Goal: Transaction & Acquisition: Purchase product/service

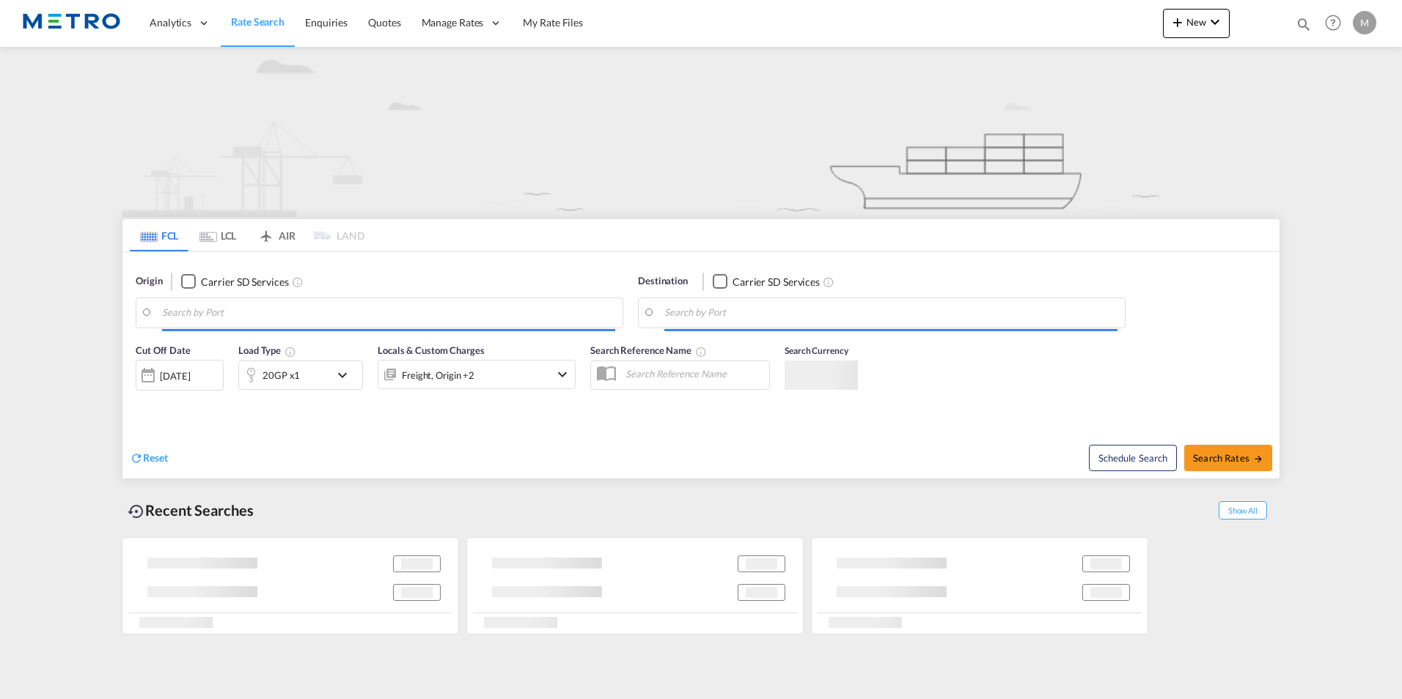
type input "WR9"
type input "[GEOGRAPHIC_DATA], HKHKG"
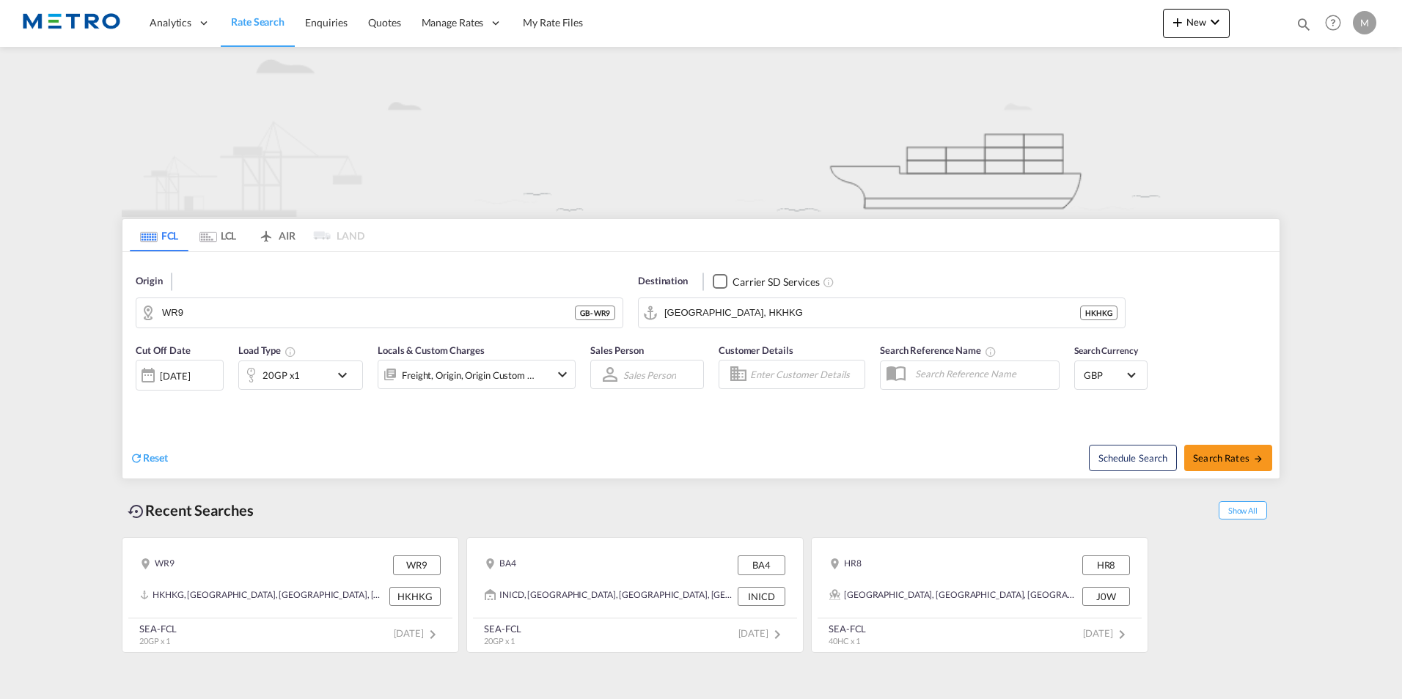
click at [348, 374] on md-icon "icon-chevron-down" at bounding box center [346, 376] width 25 height 18
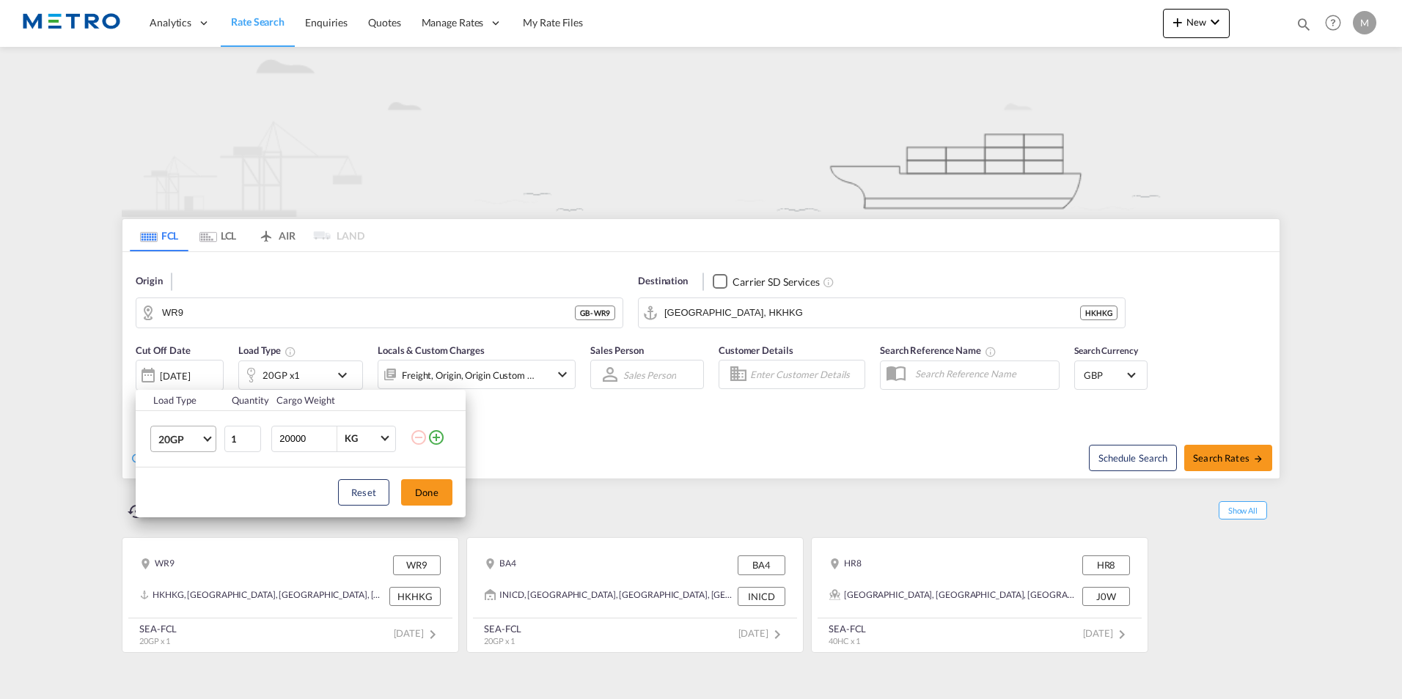
click at [199, 435] on span "20GP" at bounding box center [179, 440] width 43 height 15
click at [186, 469] on md-option "40GP" at bounding box center [197, 474] width 100 height 35
click at [411, 491] on button "Done" at bounding box center [426, 493] width 51 height 26
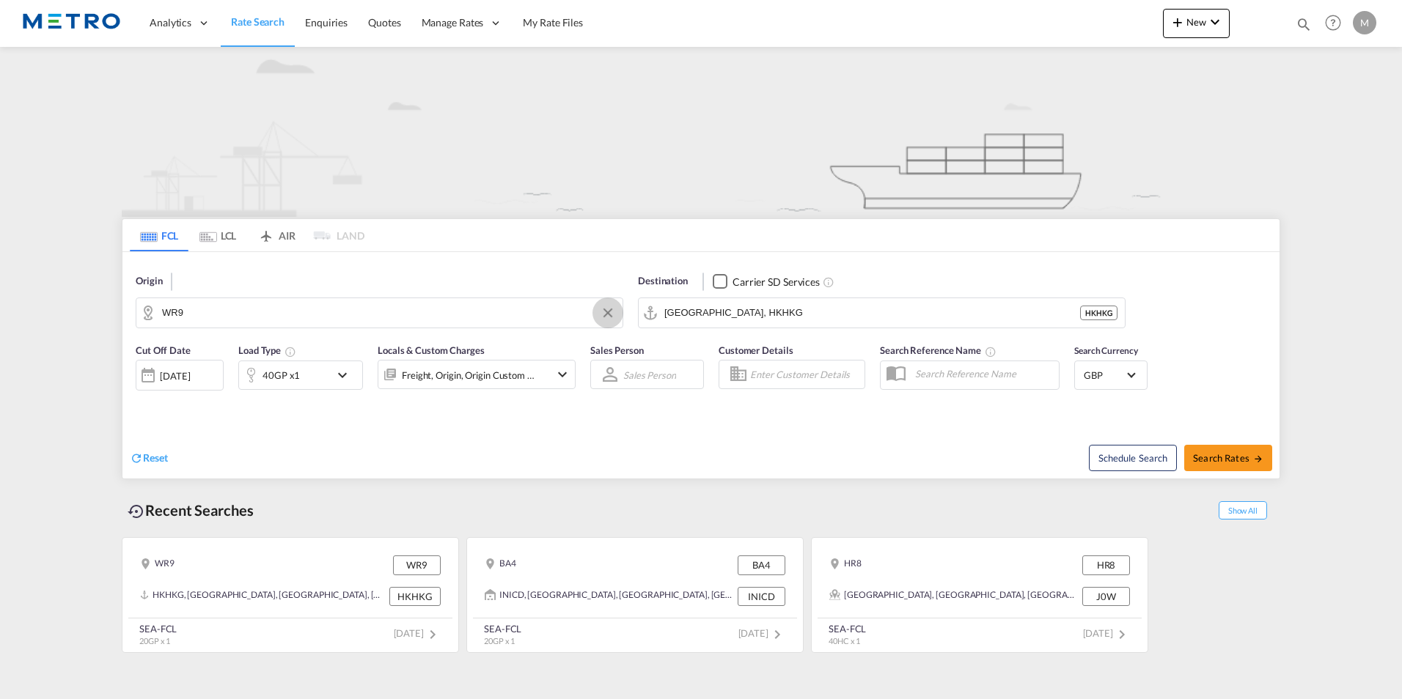
click at [601, 317] on button "Clear Input" at bounding box center [608, 313] width 22 height 22
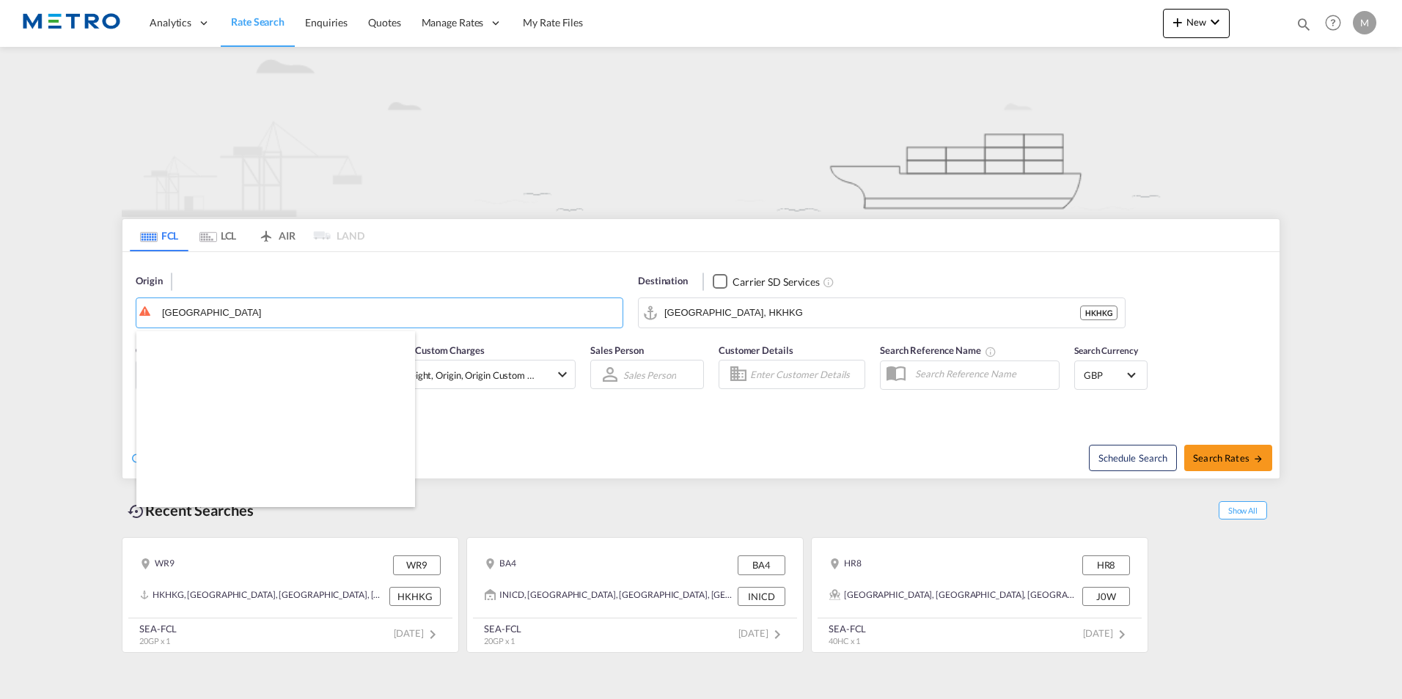
scroll to position [1173, 0]
type input "ver"
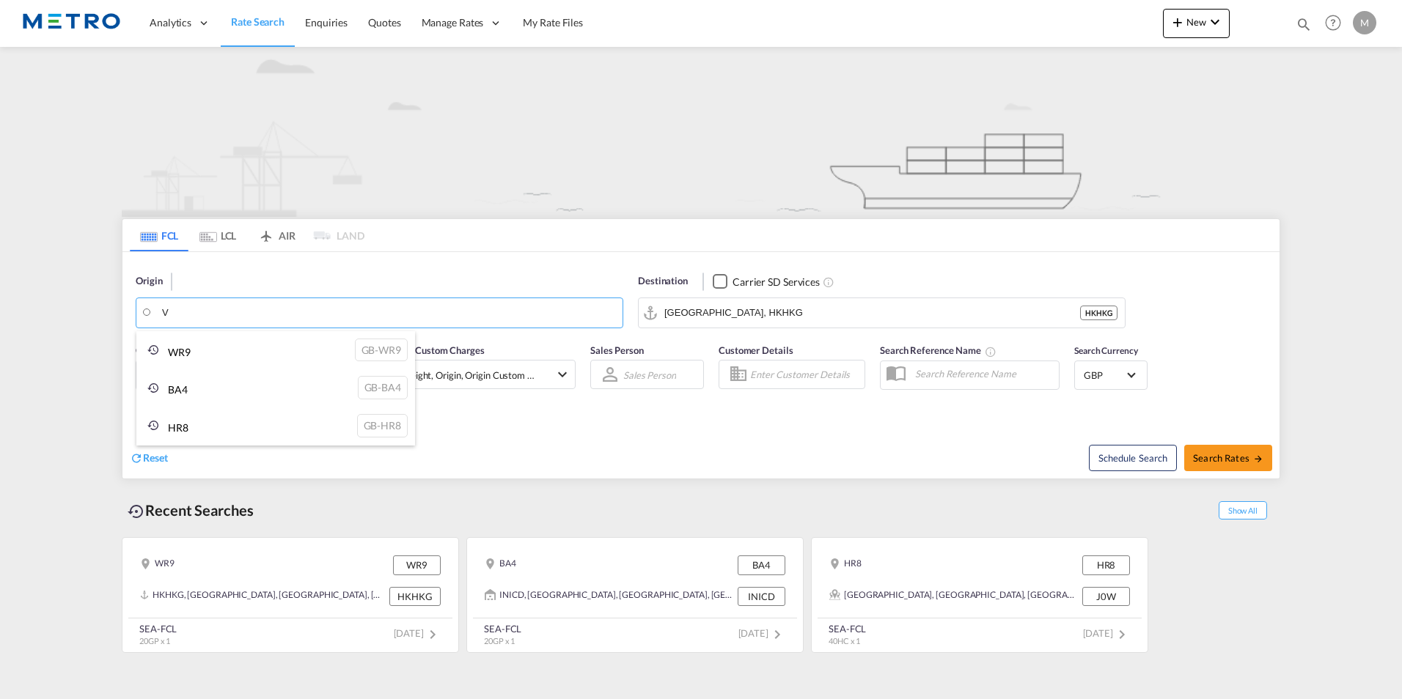
scroll to position [0, 0]
type input "V"
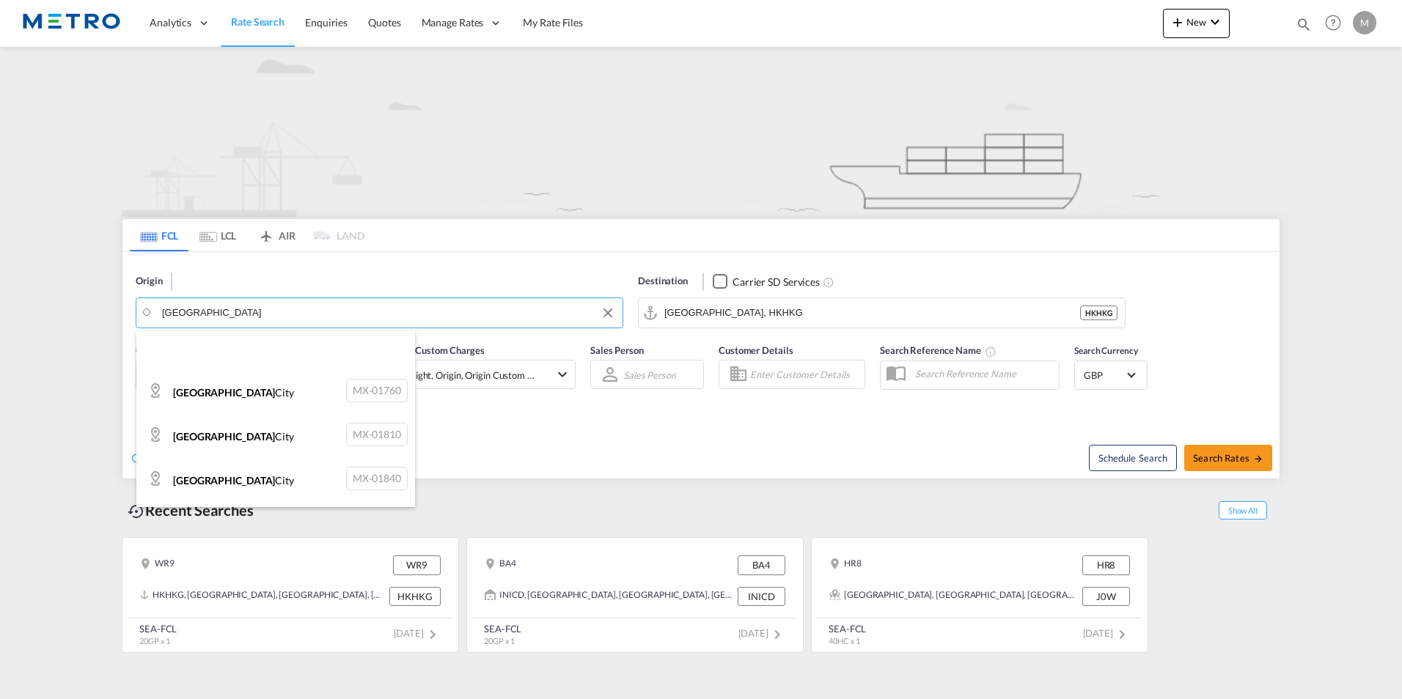
scroll to position [367, 0]
type input "mexico"
click at [477, 318] on body "Analytics Reports Dashboard Rate Search Enquiries Quotes" at bounding box center [701, 349] width 1402 height 699
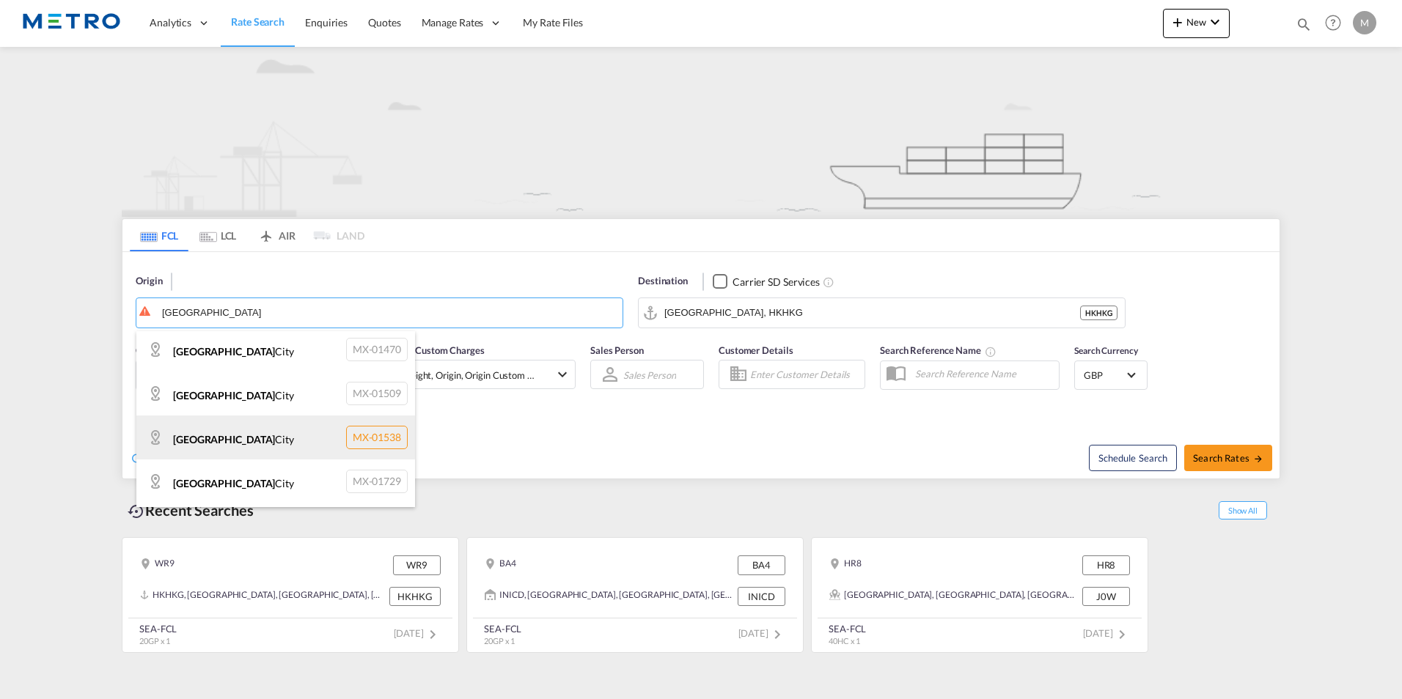
scroll to position [0, 0]
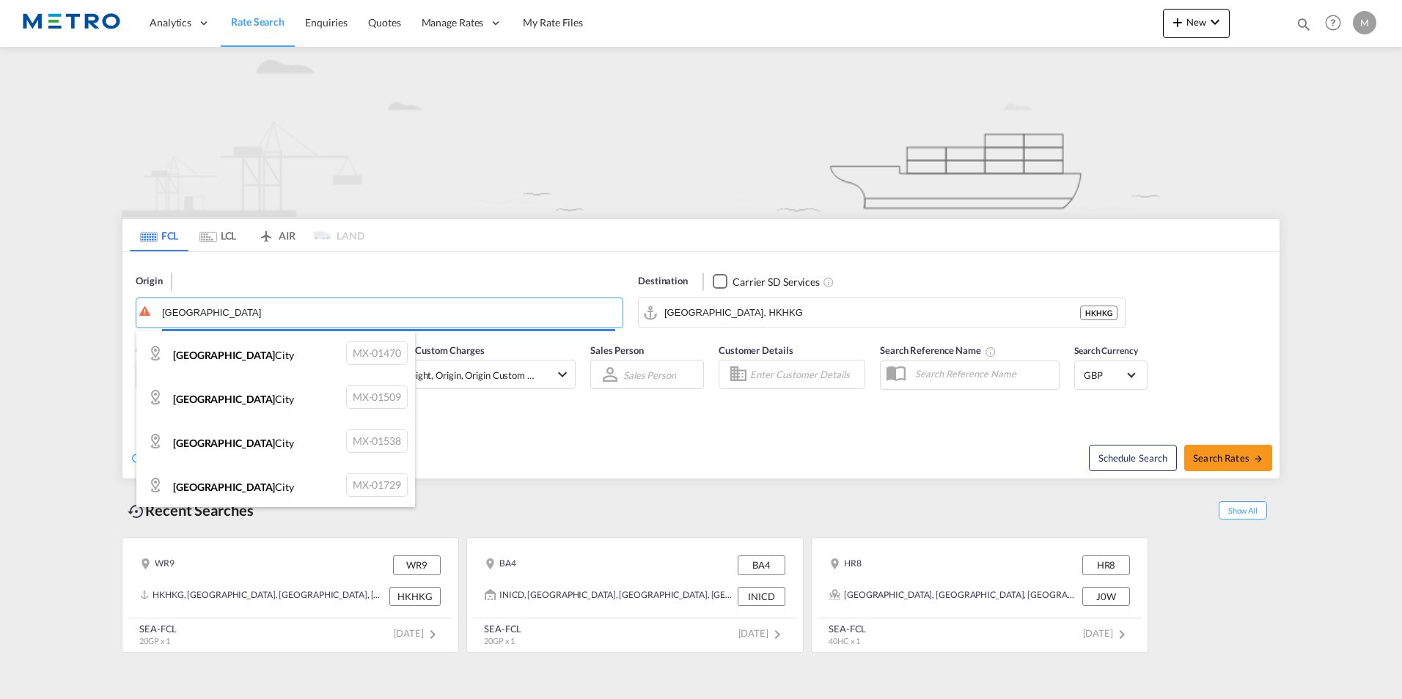
drag, startPoint x: 221, startPoint y: 304, endPoint x: 153, endPoint y: 306, distance: 68.2
click at [153, 306] on body "Analytics Reports Dashboard Rate Search Enquiries Quotes" at bounding box center [701, 349] width 1402 height 699
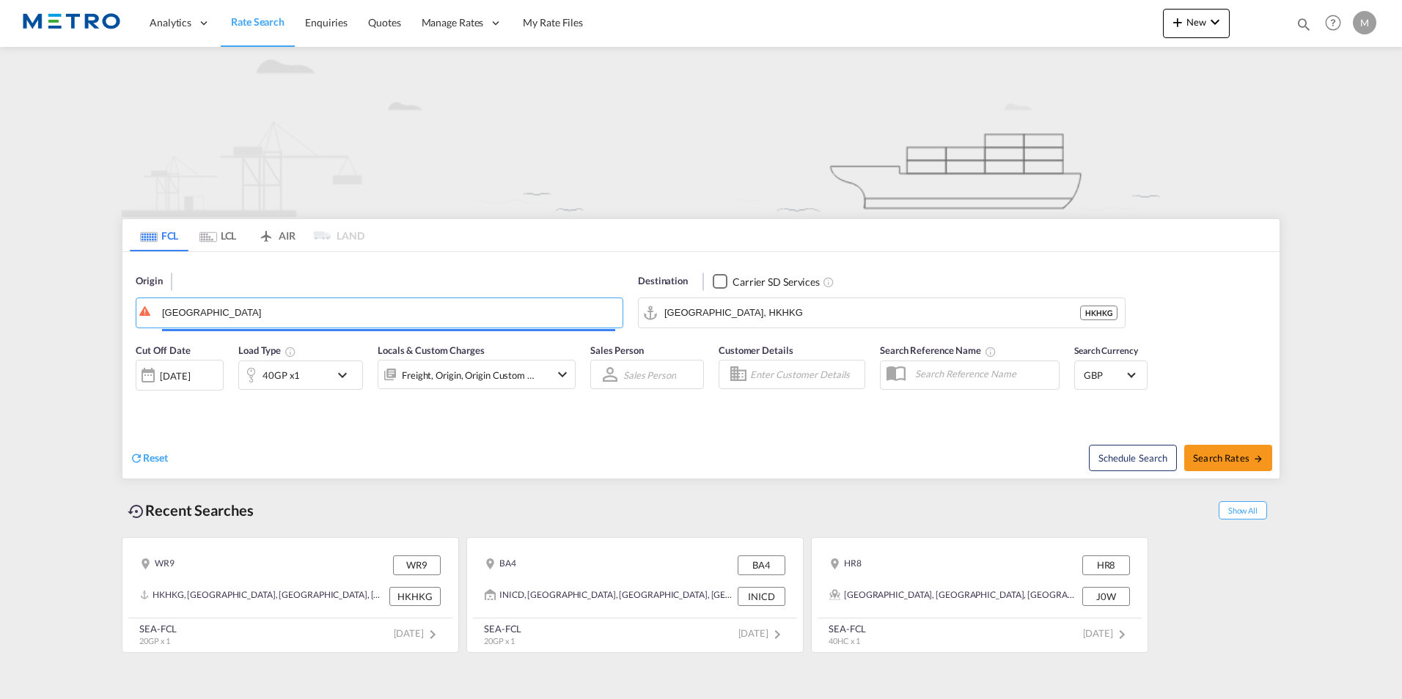
click at [103, 360] on md-content "Analytics Reports Dashboard Rate Search Enquiries Quotes" at bounding box center [701, 349] width 1402 height 699
click at [142, 463] on md-icon "icon-refresh" at bounding box center [136, 458] width 13 height 13
click at [258, 12] on link "Rate Search" at bounding box center [258, 23] width 74 height 48
click at [76, 26] on img at bounding box center [71, 23] width 99 height 33
click at [272, 28] on span "Rate Search" at bounding box center [258, 21] width 54 height 12
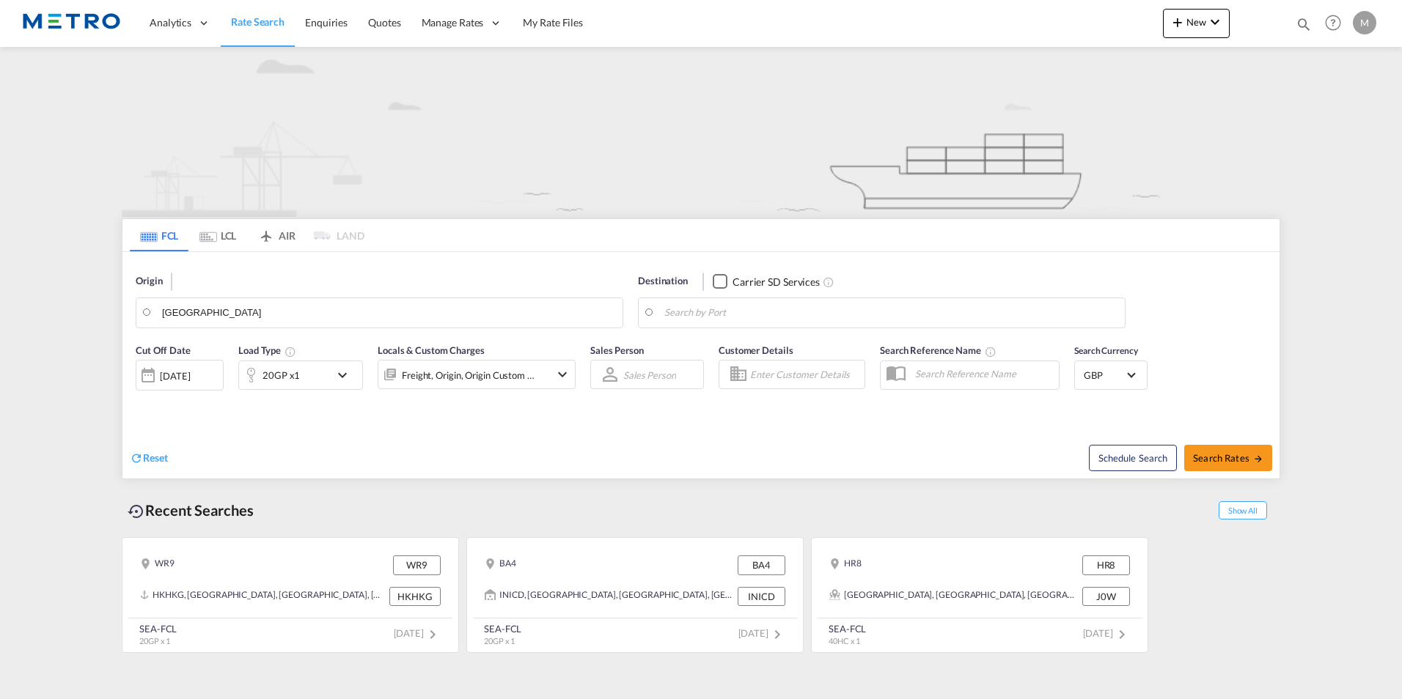
click at [806, 0] on div "Analytics Reports Dashboard Rate Search Enquiries Quotes" at bounding box center [701, 22] width 1358 height 45
click at [237, 30] on link "Rate Search" at bounding box center [258, 23] width 74 height 48
click at [245, 25] on span "Rate Search" at bounding box center [258, 21] width 54 height 12
click at [81, 26] on img at bounding box center [71, 23] width 99 height 33
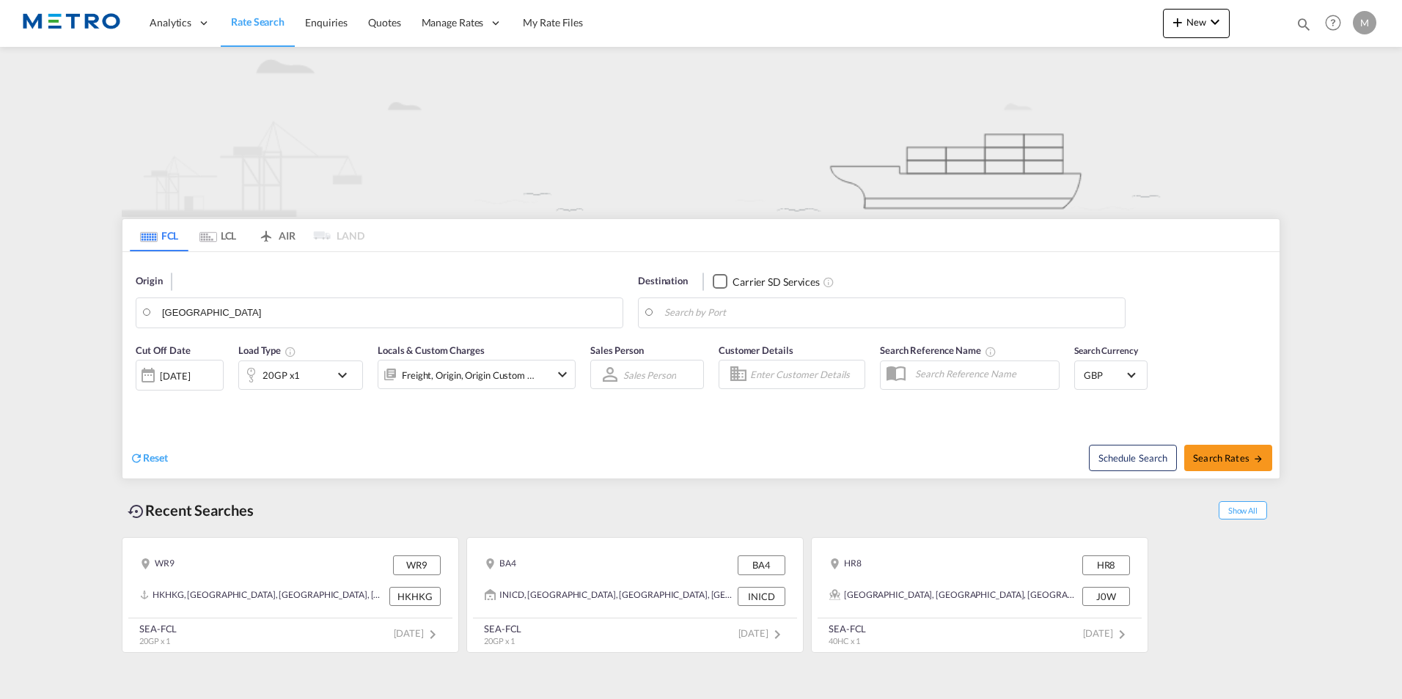
click at [81, 26] on img at bounding box center [71, 23] width 99 height 33
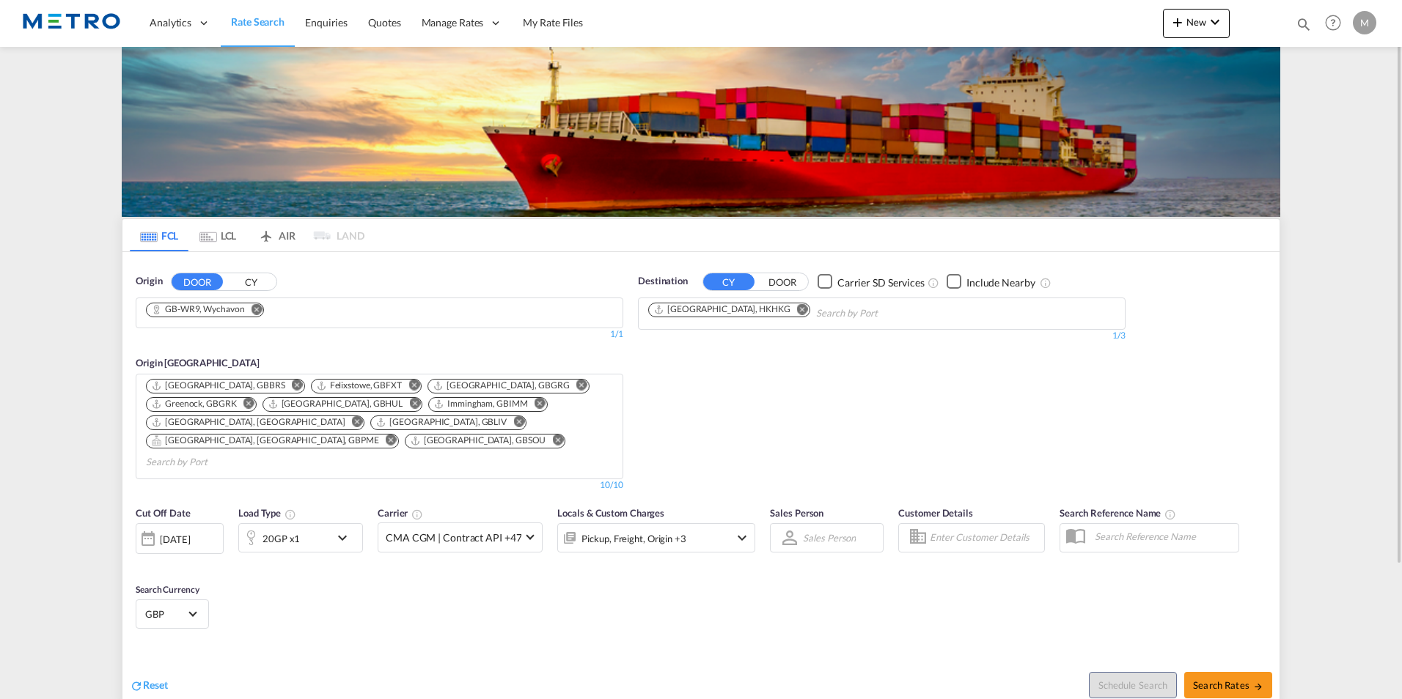
click at [254, 308] on md-icon "Remove" at bounding box center [256, 309] width 11 height 11
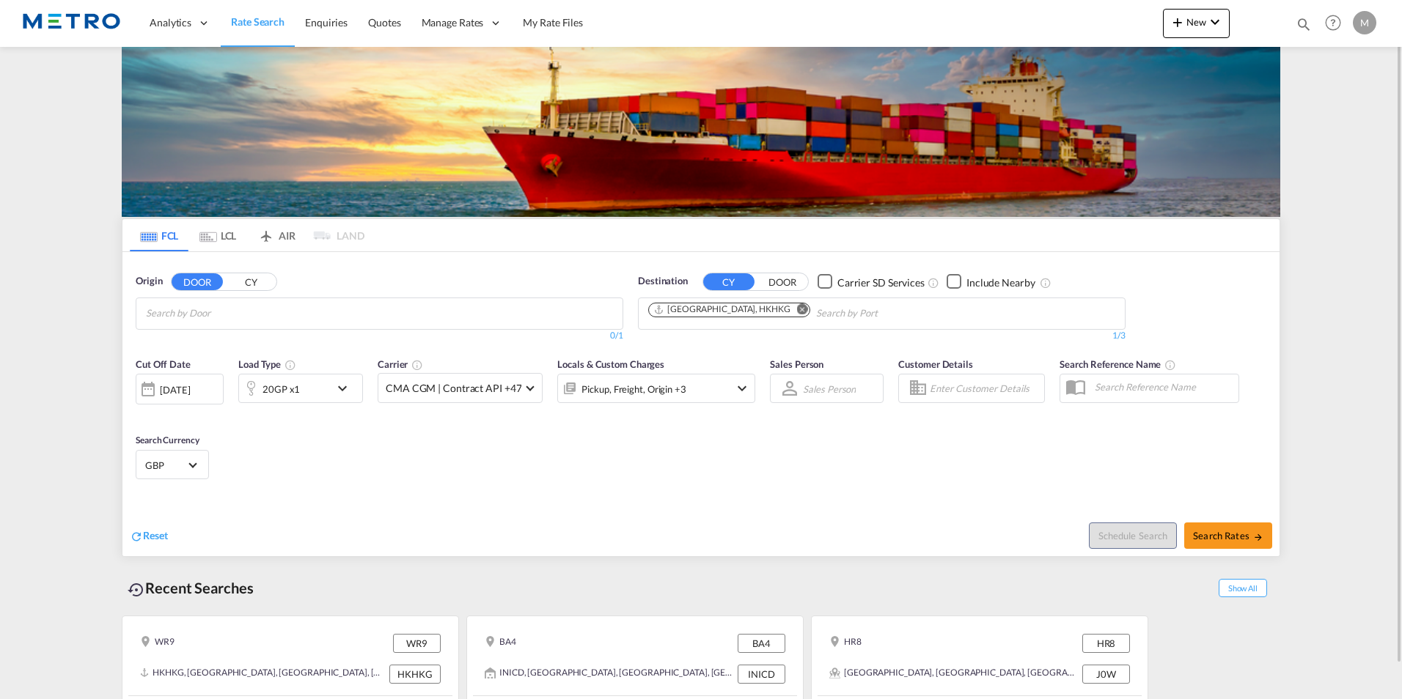
click at [797, 309] on md-icon "Remove" at bounding box center [802, 309] width 11 height 11
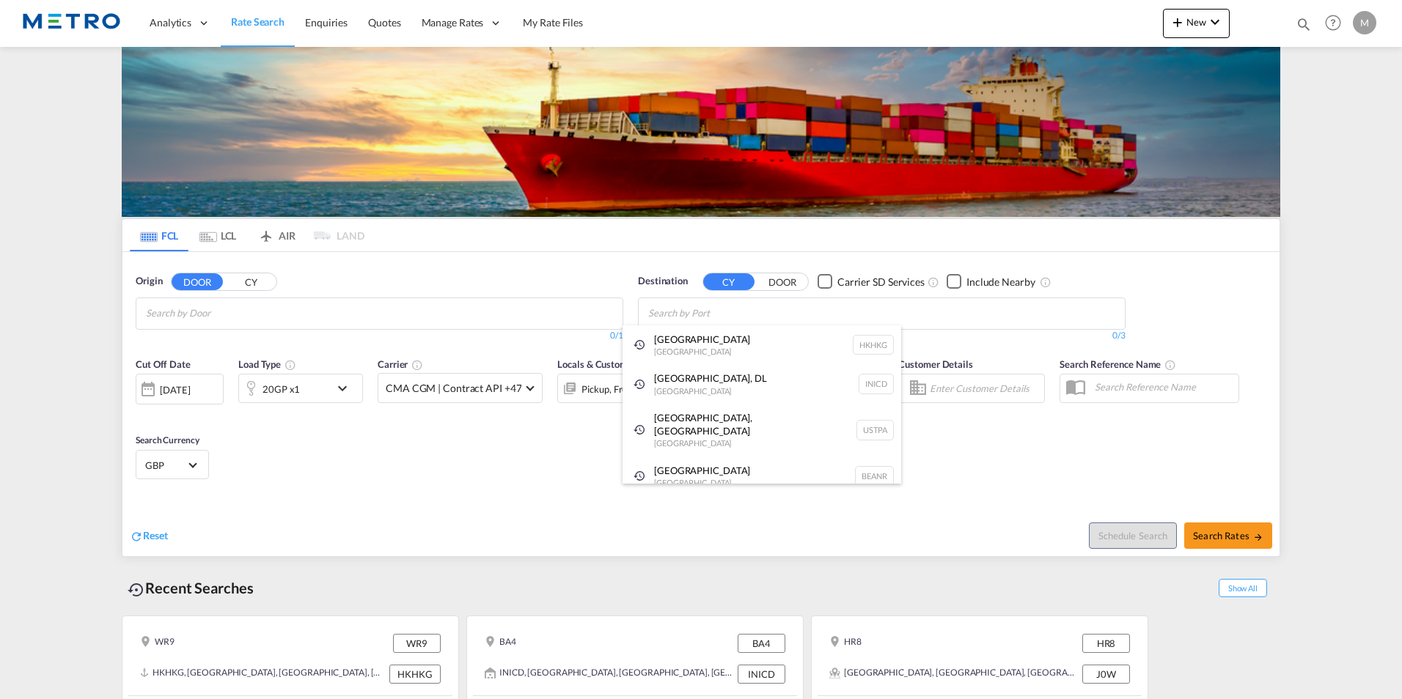
drag, startPoint x: 254, startPoint y: 317, endPoint x: 279, endPoint y: 308, distance: 26.4
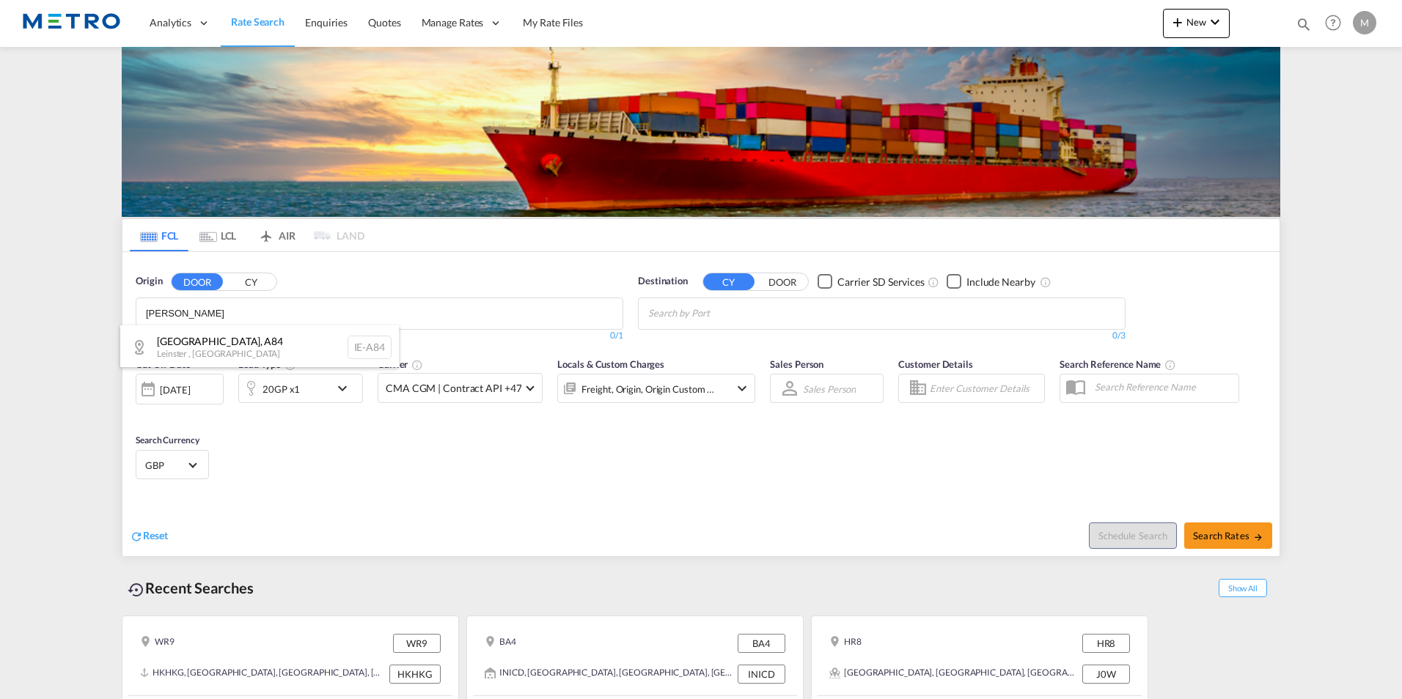
type input "[PERSON_NAME]"
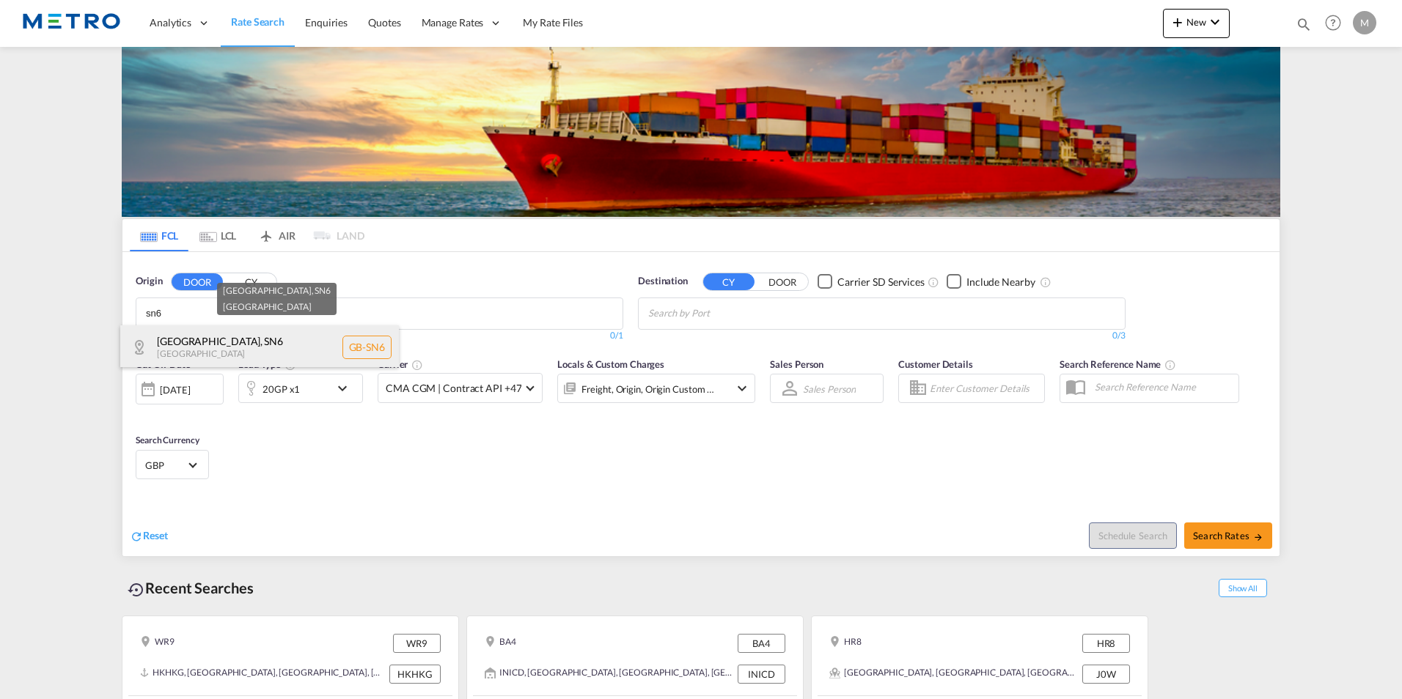
type input "sn6"
click at [236, 333] on div "[GEOGRAPHIC_DATA] , SN6 [GEOGRAPHIC_DATA] [GEOGRAPHIC_DATA]-SN6" at bounding box center [259, 348] width 279 height 44
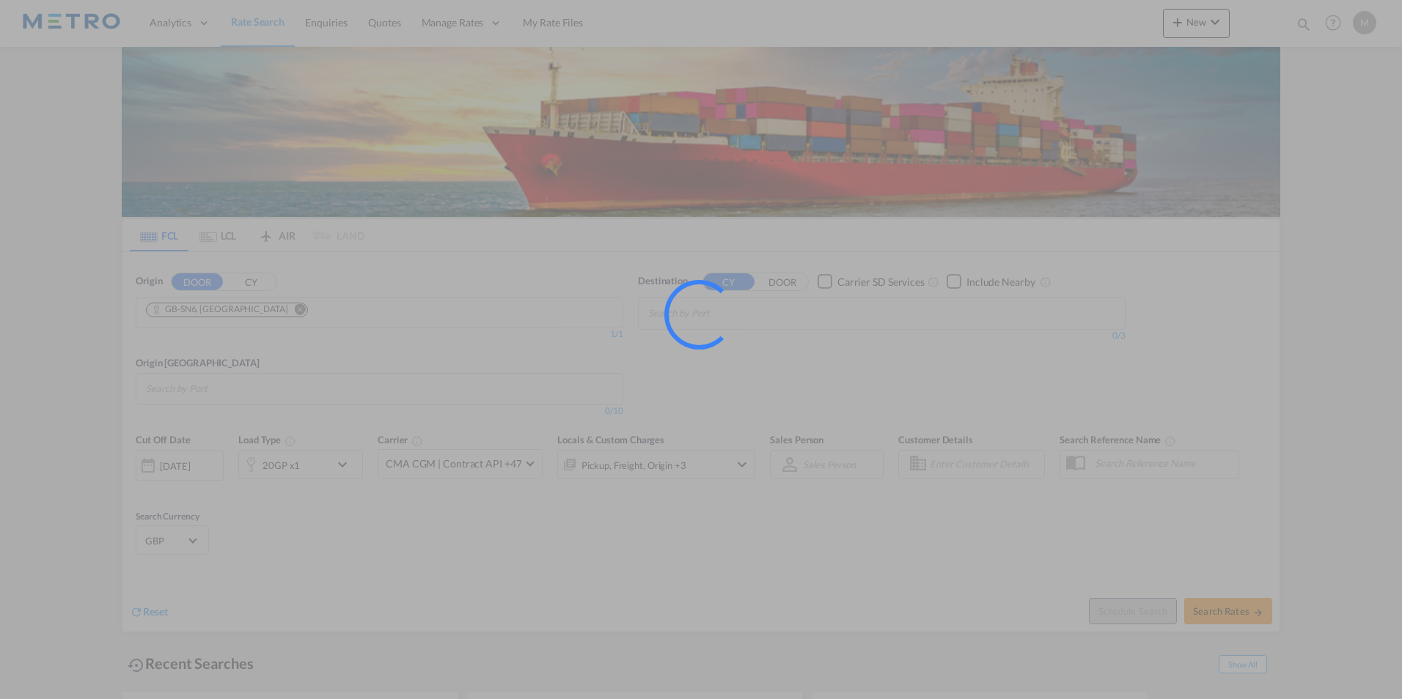
click at [752, 314] on body "Analytics Reports Dashboard Rate Search Enquiries Quotes" at bounding box center [701, 349] width 1402 height 699
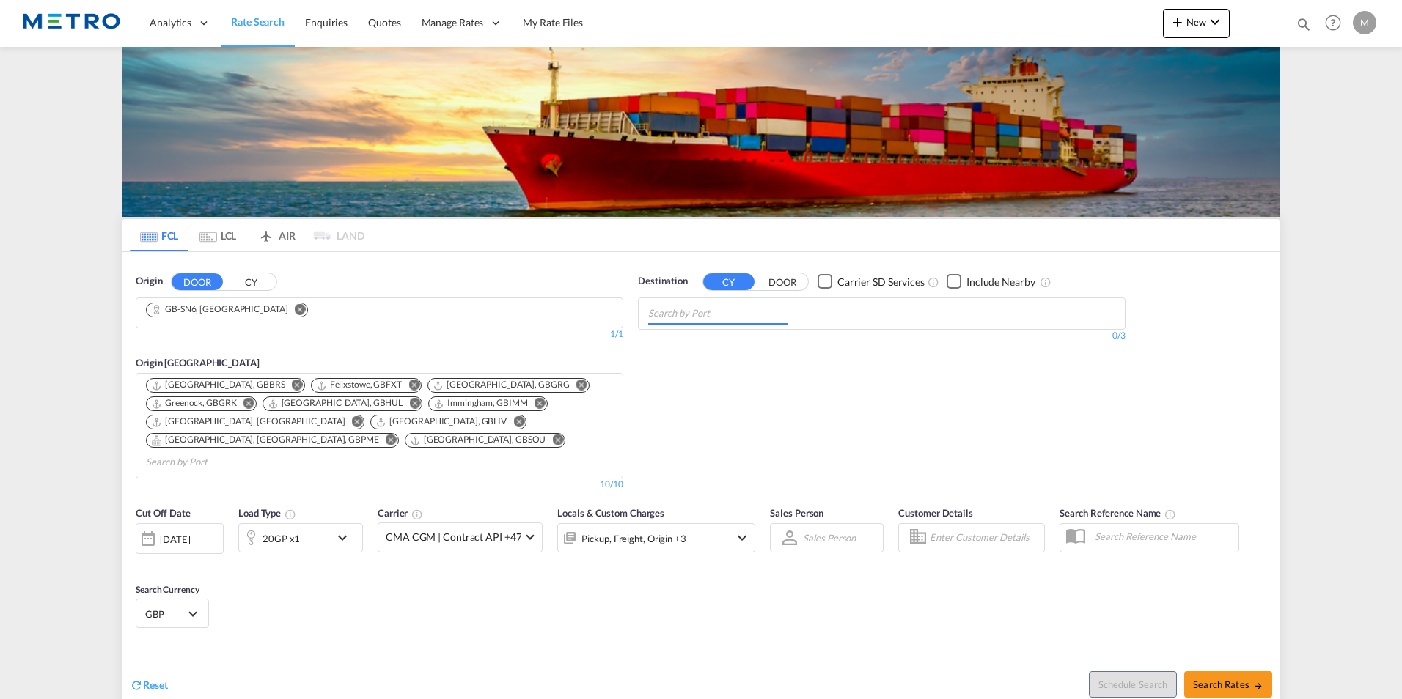
click at [754, 310] on input "Chips input." at bounding box center [717, 313] width 139 height 23
type input "[GEOGRAPHIC_DATA]"
click at [760, 342] on div "Shanghai [GEOGRAPHIC_DATA] [GEOGRAPHIC_DATA]" at bounding box center [762, 348] width 279 height 44
click at [1248, 653] on div "Schedule Search Search Rates" at bounding box center [992, 677] width 575 height 56
click at [1251, 679] on span "Search Rates" at bounding box center [1228, 685] width 70 height 12
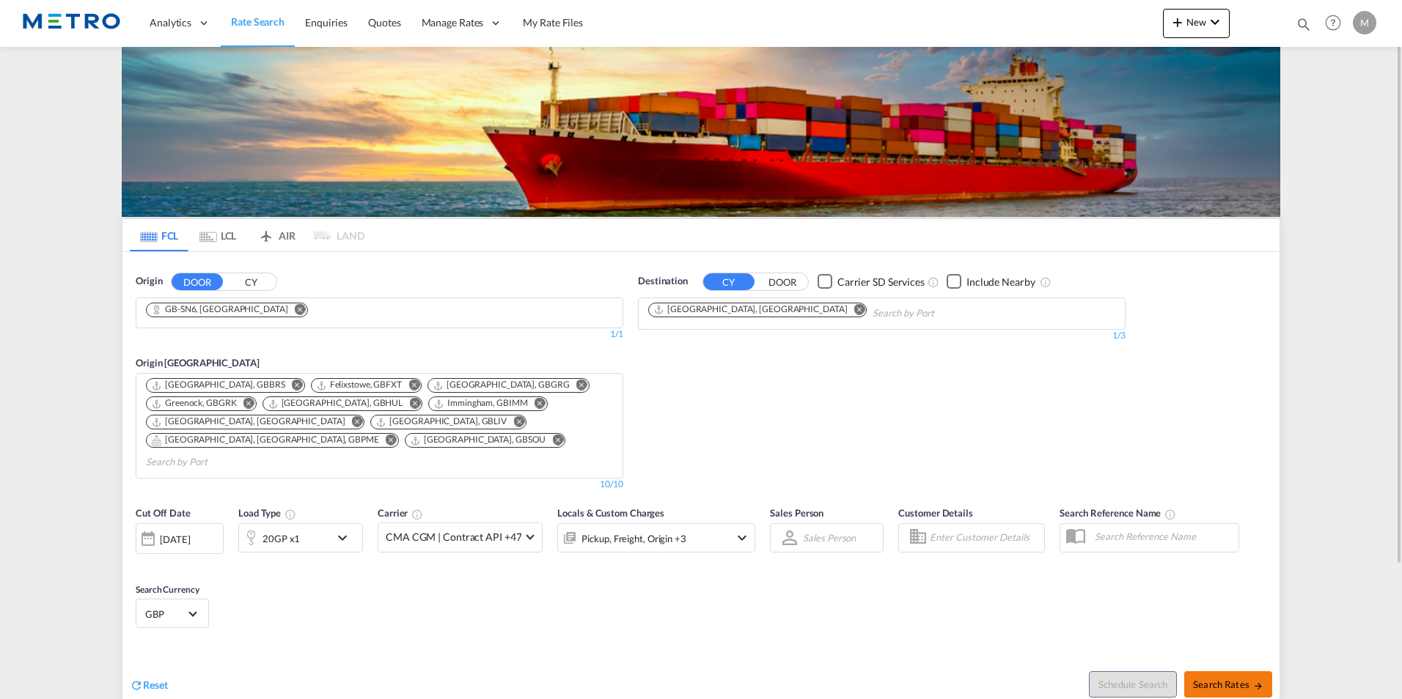
type input "SN6 to CNSHA / [DATE]"
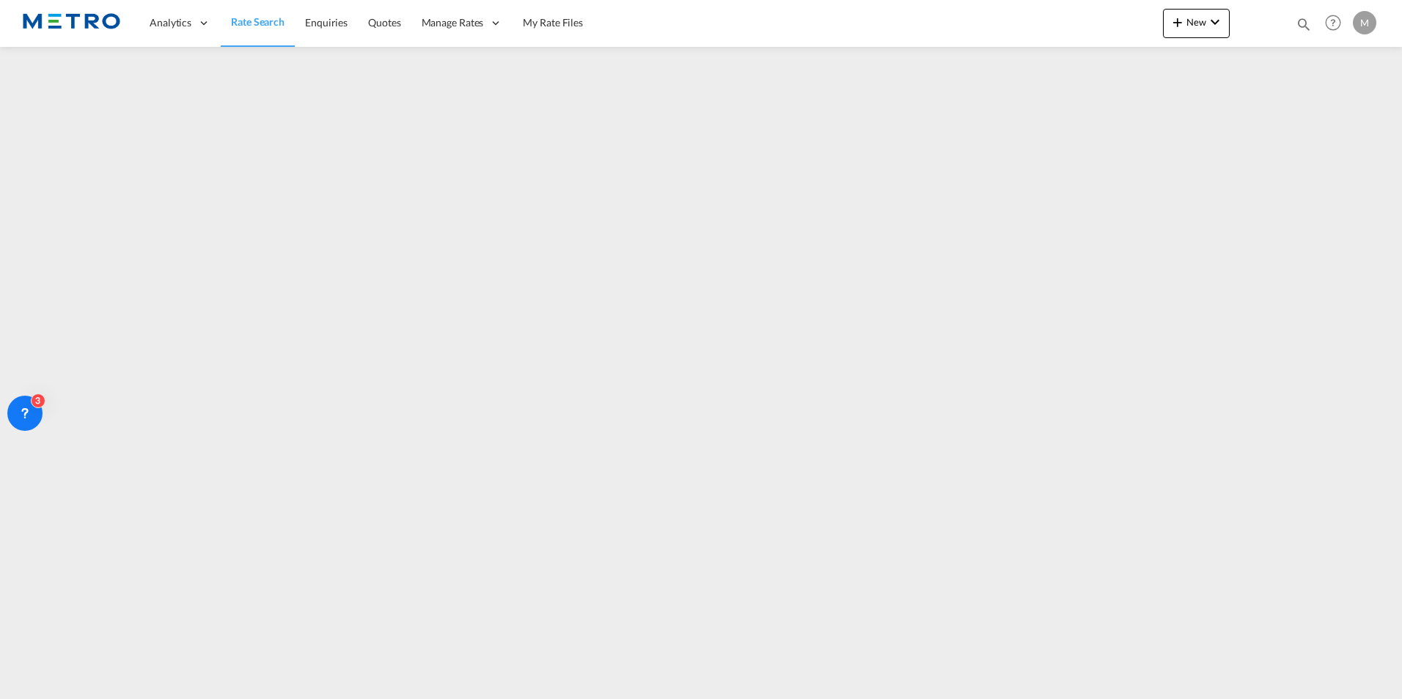
click at [1048, 32] on div "Analytics Reports Dashboard Rate Search Enquiries Quotes" at bounding box center [701, 22] width 1358 height 45
drag, startPoint x: 1048, startPoint y: 35, endPoint x: 936, endPoint y: 7, distance: 115.6
click at [936, 7] on div "Analytics Reports Dashboard Rate Search Enquiries Quotes" at bounding box center [701, 22] width 1358 height 45
